Goal: Task Accomplishment & Management: Manage account settings

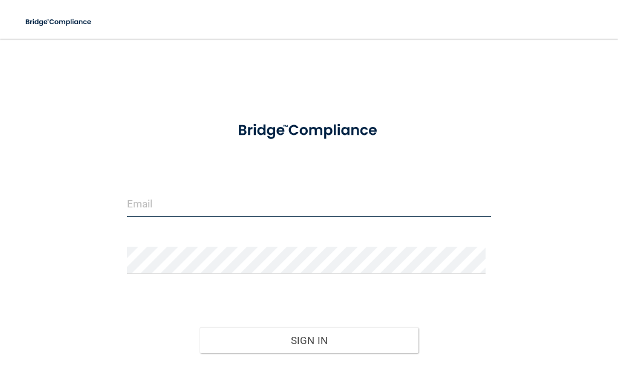
click at [311, 201] on input "email" at bounding box center [309, 203] width 365 height 27
type input "[EMAIL_ADDRESS][DOMAIN_NAME]"
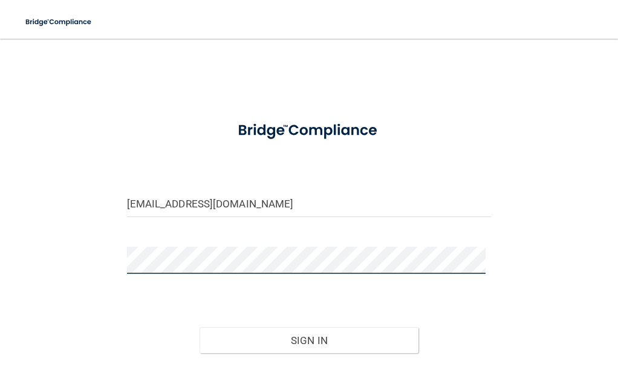
click at [200, 327] on button "Sign In" at bounding box center [309, 340] width 219 height 27
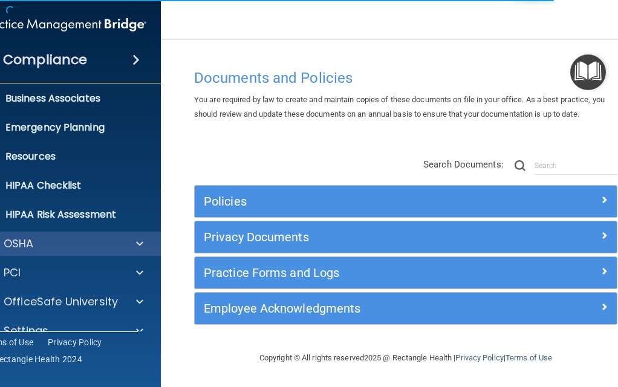
scroll to position [115, 0]
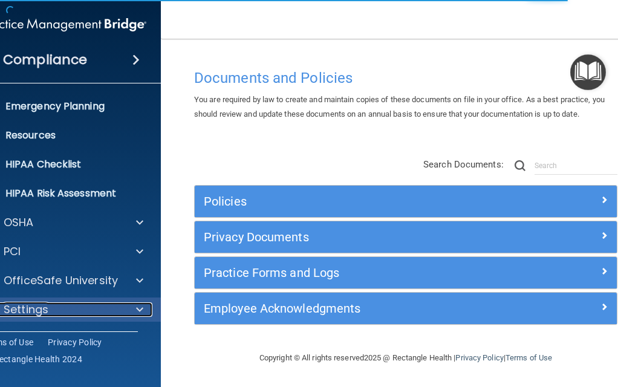
click at [97, 309] on div "Settings" at bounding box center [48, 310] width 150 height 15
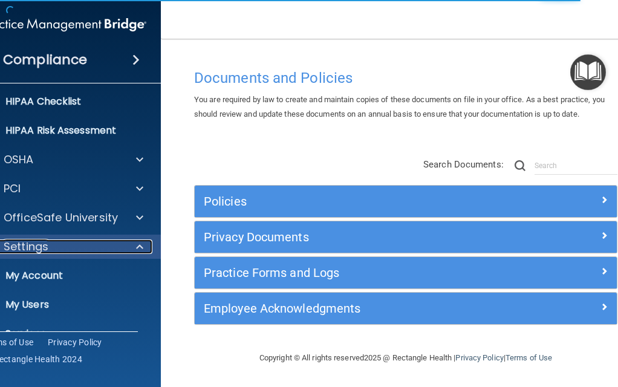
scroll to position [231, 0]
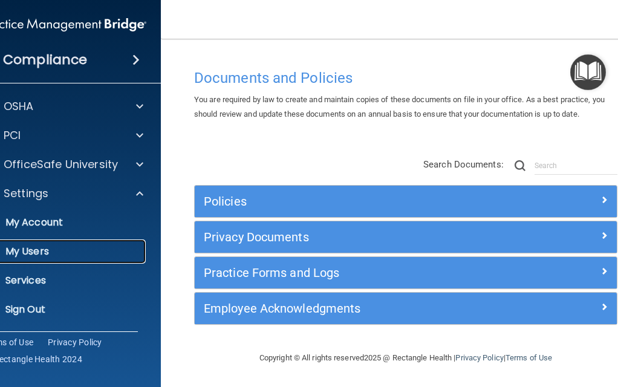
click at [73, 251] on p "My Users" at bounding box center [57, 252] width 165 height 12
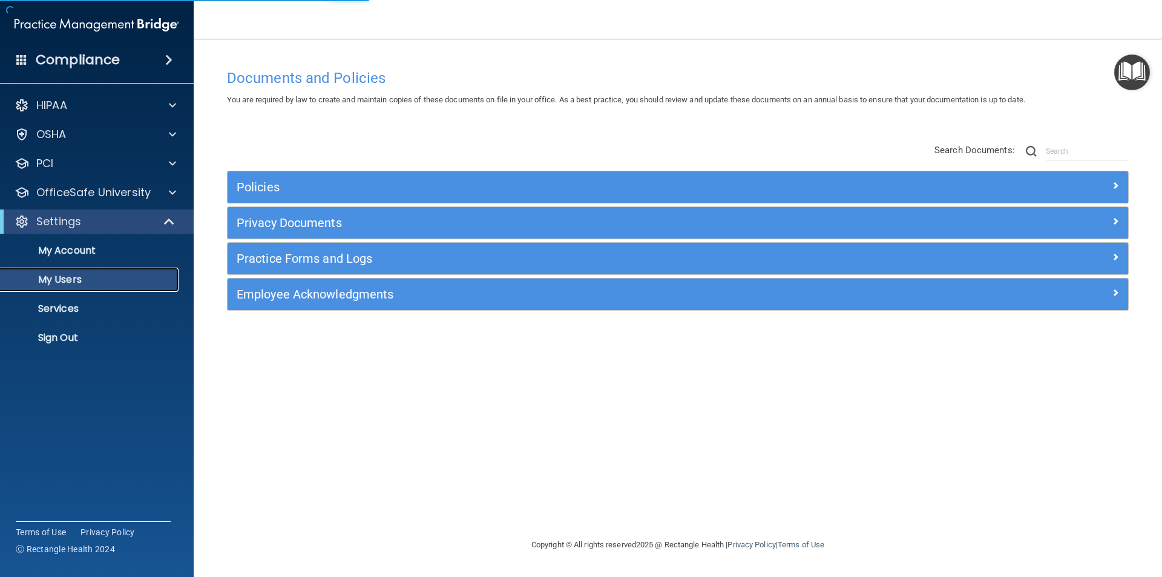
select select "20"
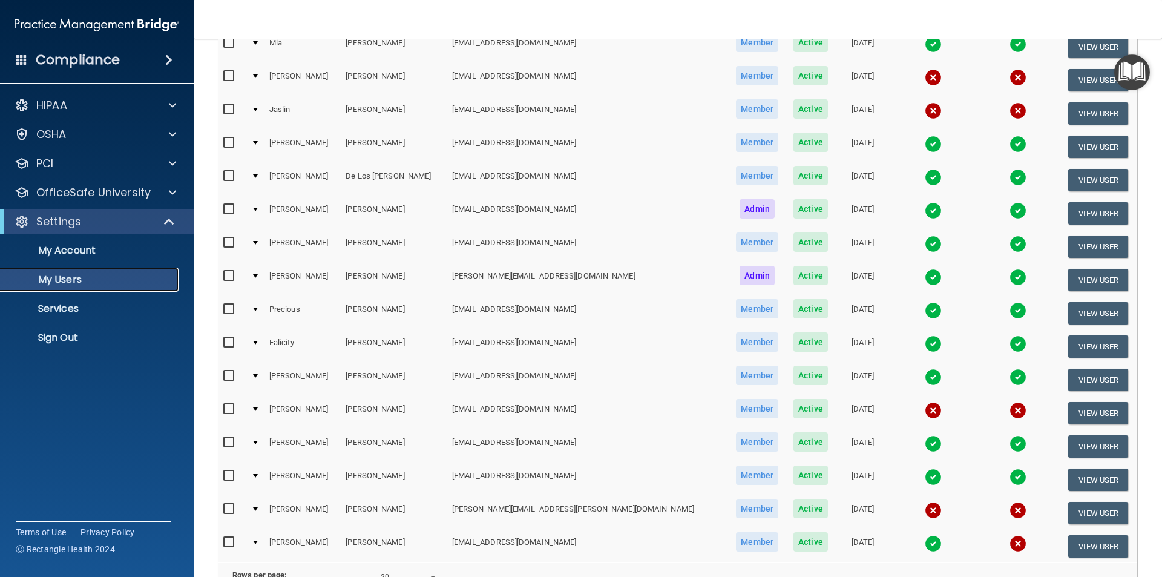
scroll to position [243, 0]
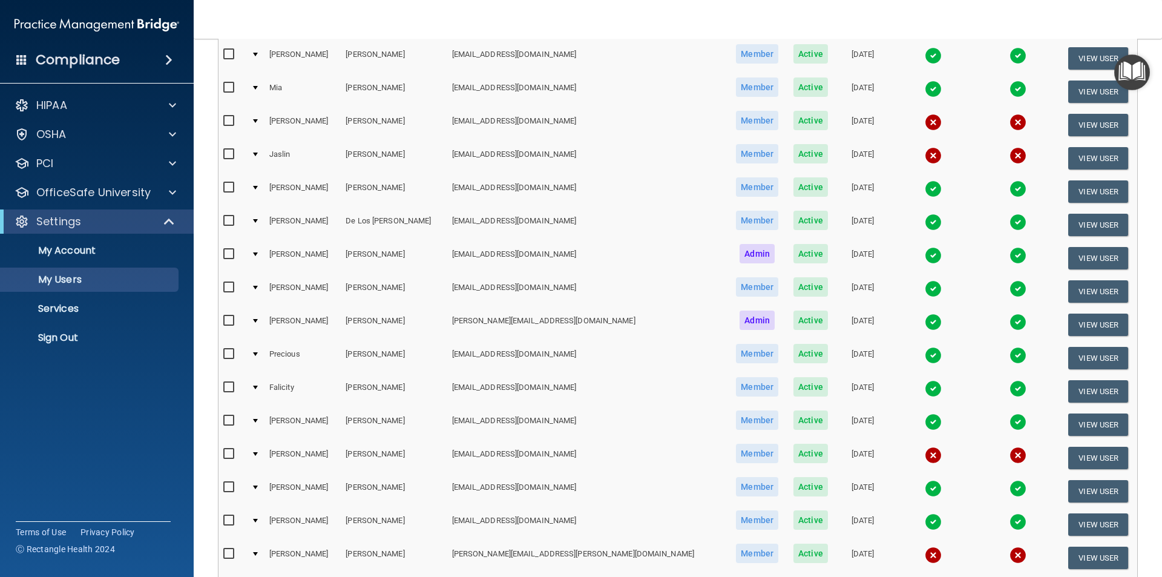
click at [228, 154] on input "checkbox" at bounding box center [230, 154] width 14 height 10
checkbox input "true"
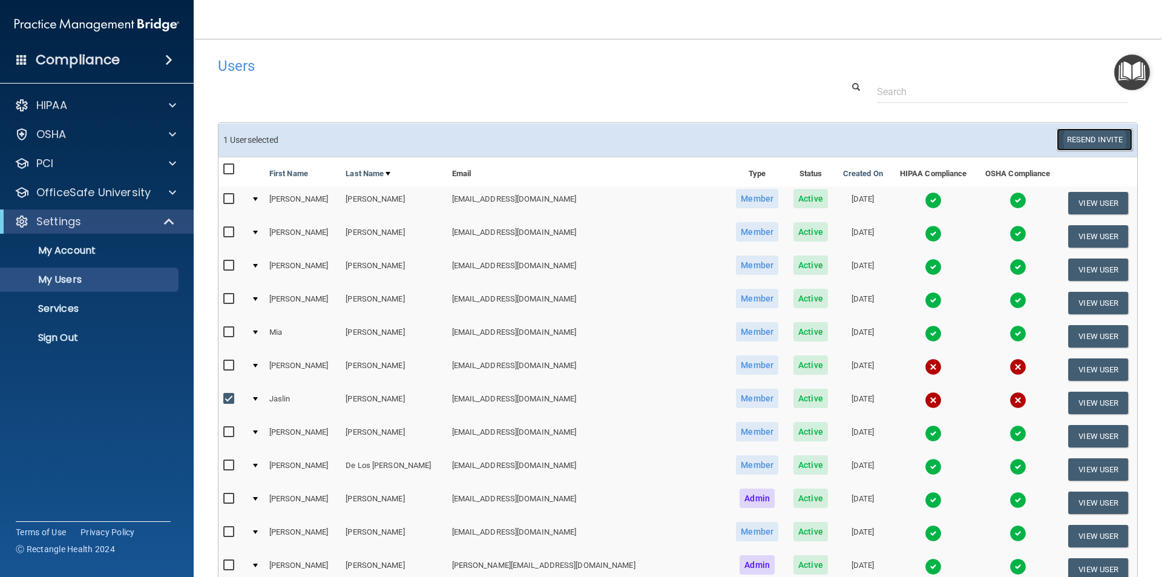
click at [618, 139] on button "Resend Invite" at bounding box center [1094, 139] width 76 height 22
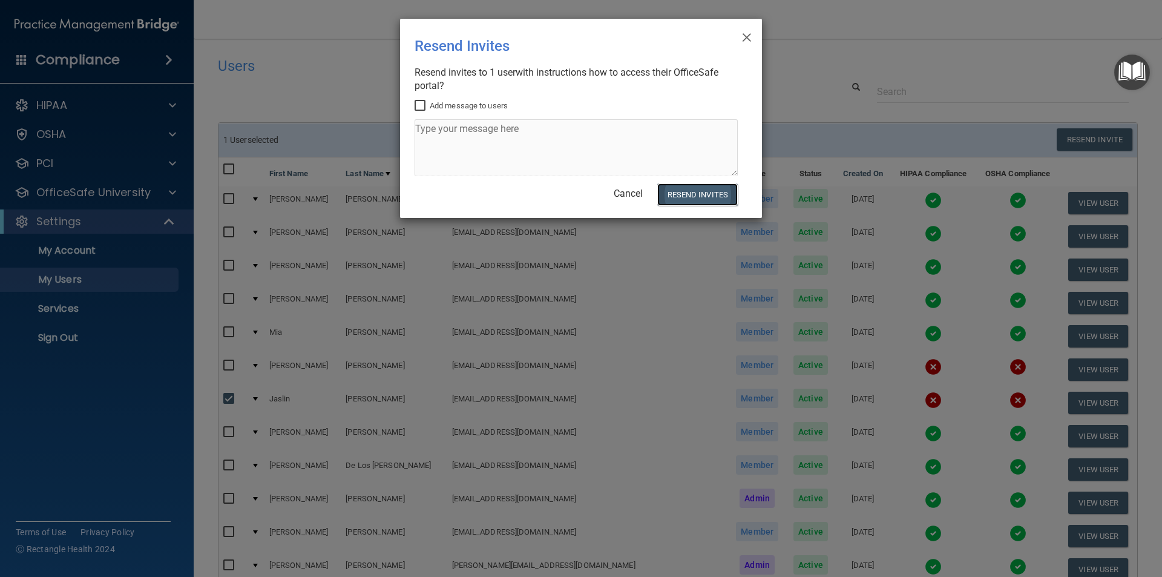
click at [618, 194] on button "Resend Invites" at bounding box center [697, 194] width 80 height 22
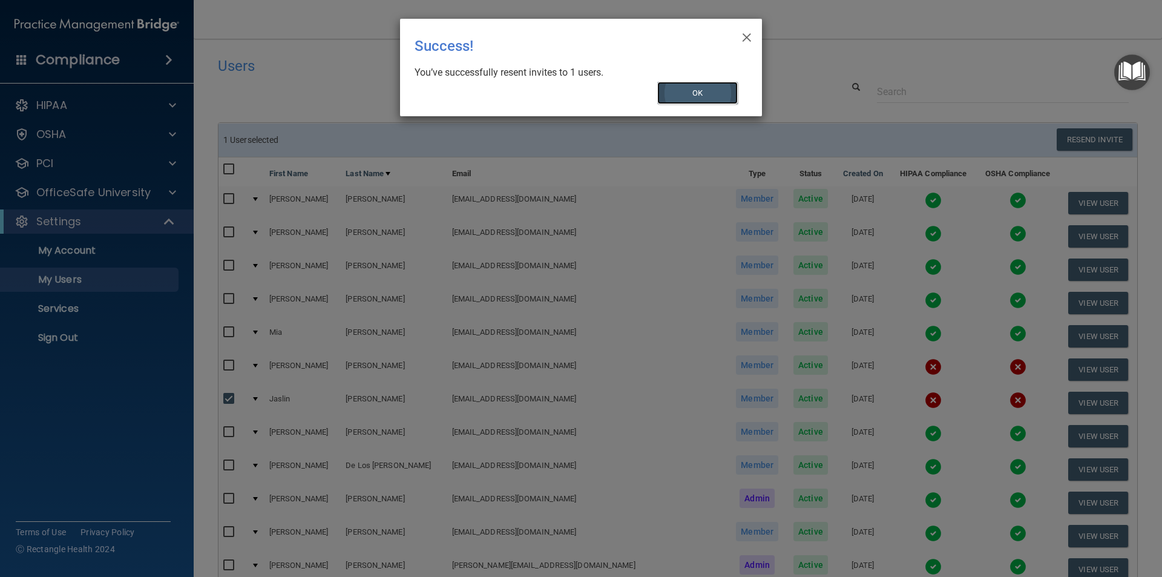
click at [618, 88] on button "OK" at bounding box center [697, 93] width 81 height 22
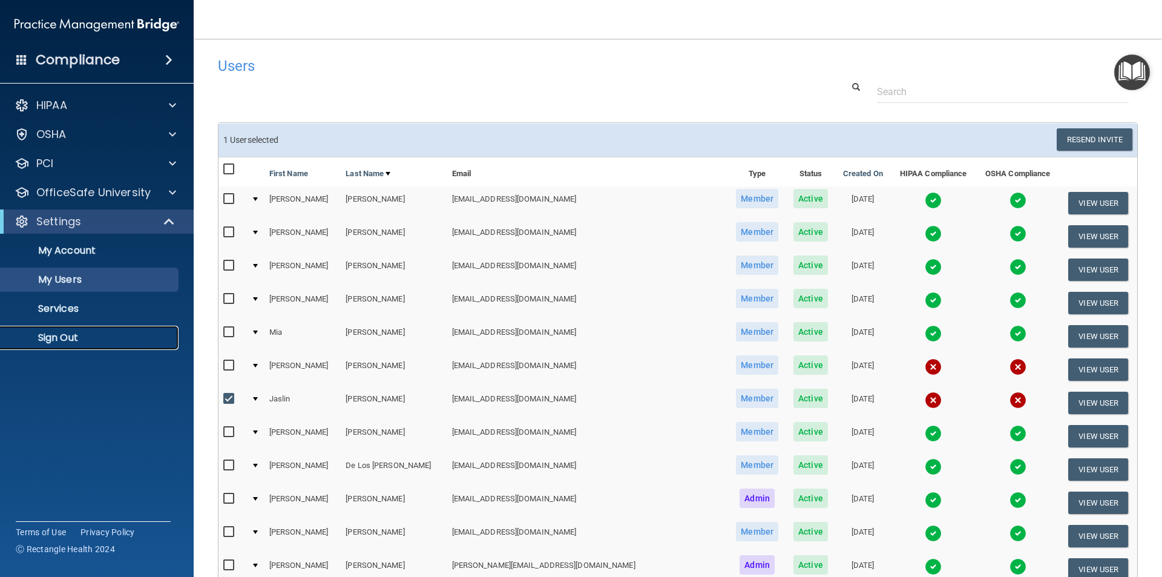
click at [51, 336] on p "Sign Out" at bounding box center [90, 338] width 165 height 12
